Goal: Task Accomplishment & Management: Manage account settings

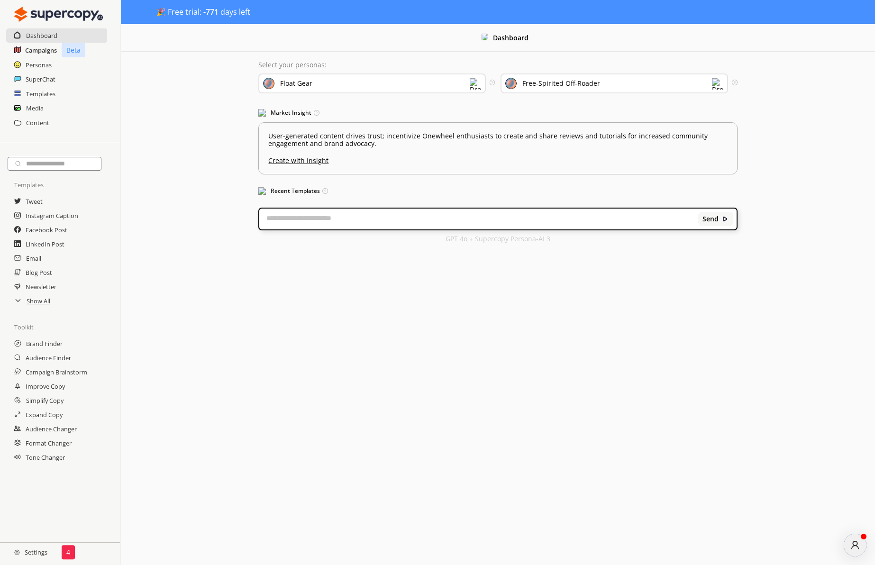
click at [42, 51] on h2 "Campaigns" at bounding box center [41, 50] width 32 height 14
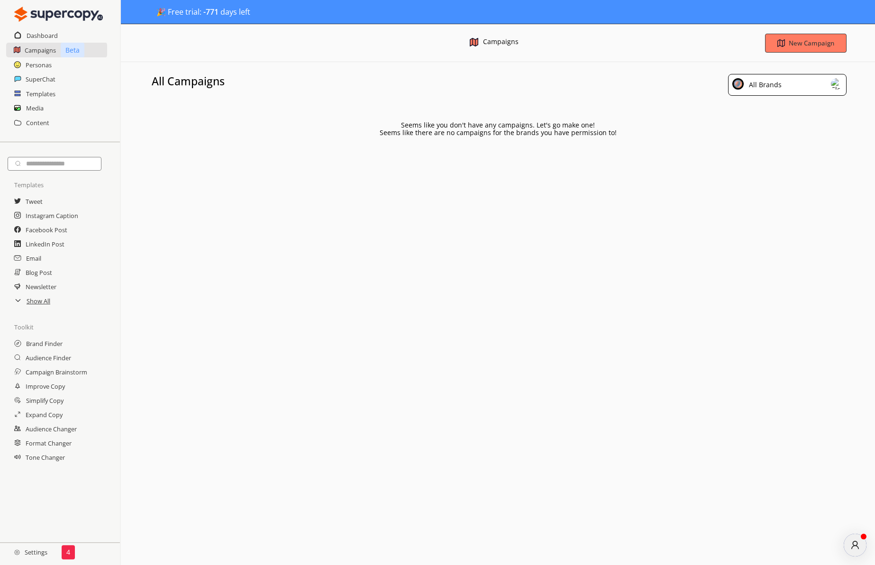
click at [792, 89] on div "All Brands" at bounding box center [787, 85] width 119 height 22
click at [759, 110] on div "All Brands" at bounding box center [752, 108] width 35 height 8
click at [797, 44] on b "New Campaign" at bounding box center [812, 42] width 48 height 9
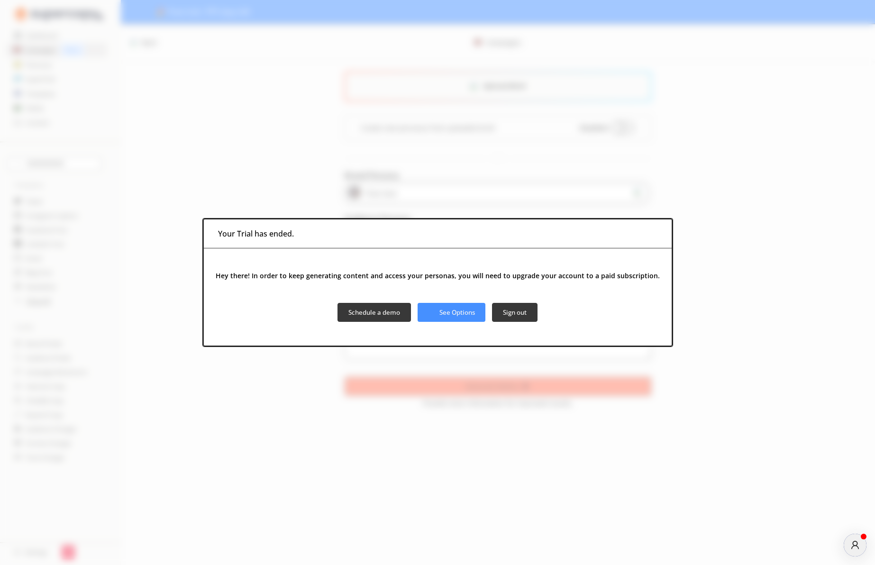
click at [416, 153] on div "Your Trial has ended. Hey there! In order to keep generating content and access…" at bounding box center [437, 282] width 875 height 565
click at [442, 309] on b "See Options" at bounding box center [457, 312] width 37 height 9
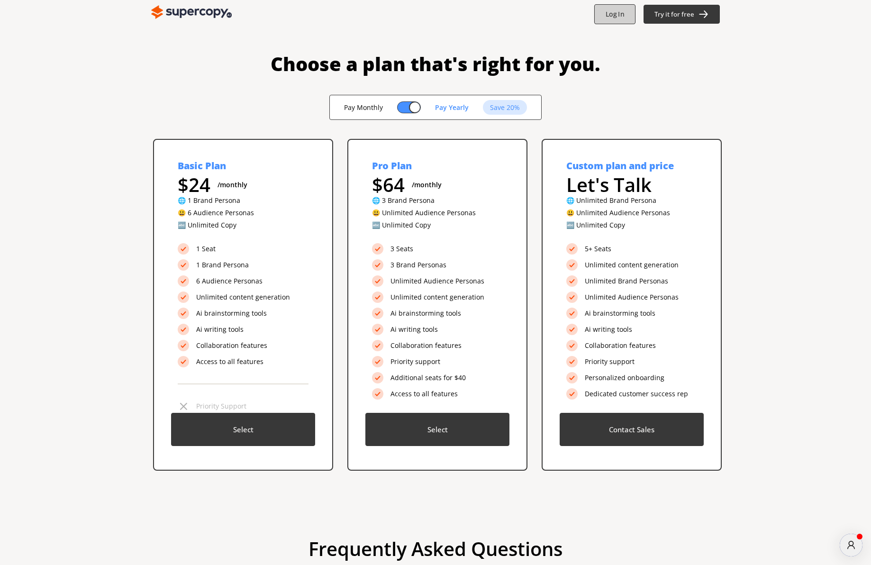
click at [622, 17] on b "Log In" at bounding box center [615, 14] width 18 height 9
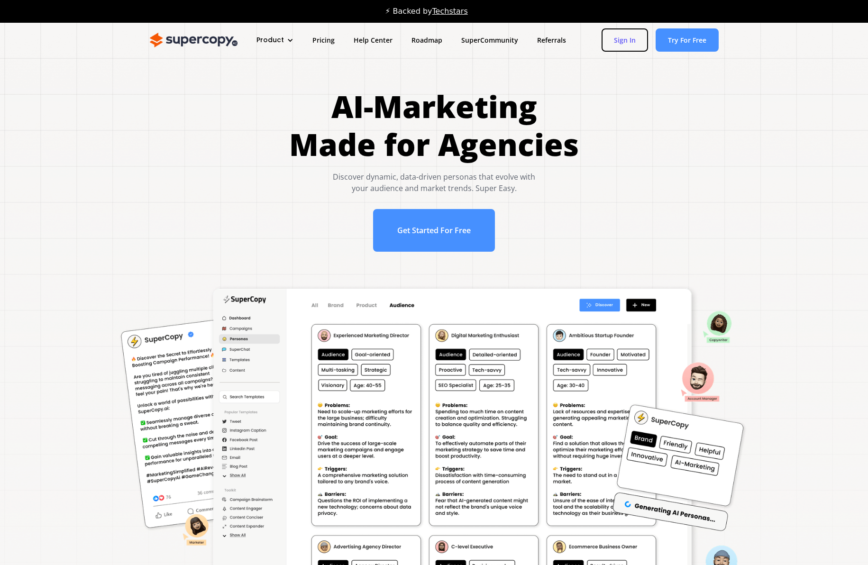
click at [617, 37] on link "Sign In" at bounding box center [625, 39] width 46 height 23
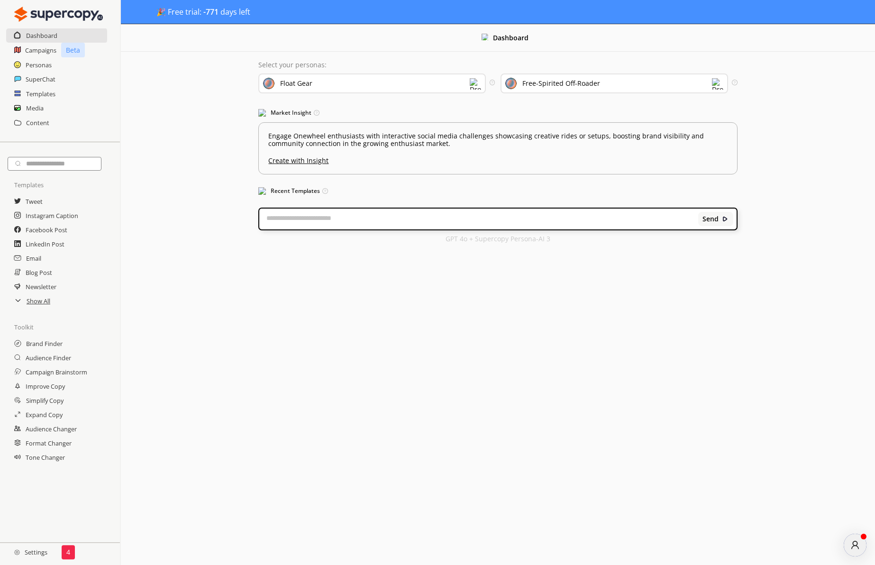
click at [35, 553] on h2 "Settings" at bounding box center [31, 552] width 62 height 19
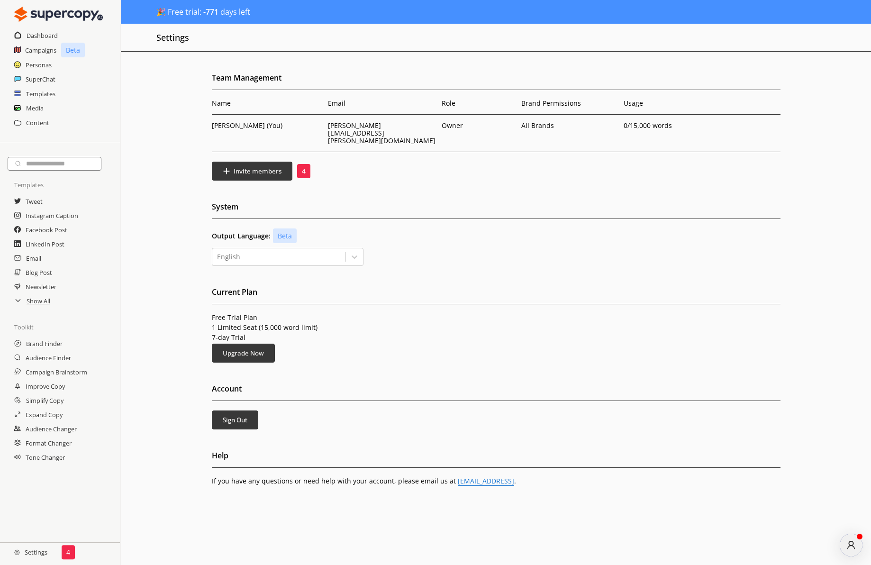
click at [303, 167] on p "4" at bounding box center [304, 171] width 4 height 8
click at [35, 303] on h2 "Show All" at bounding box center [39, 301] width 25 height 14
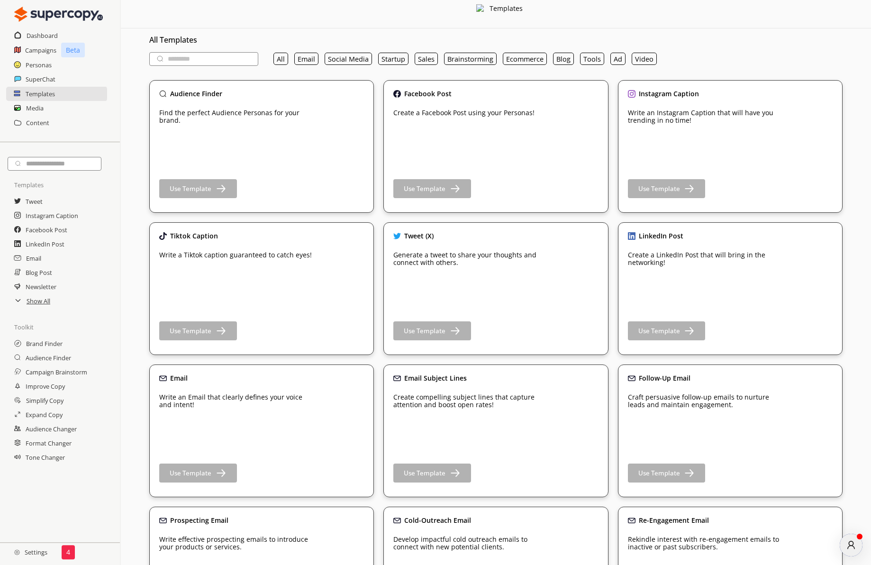
scroll to position [45, 0]
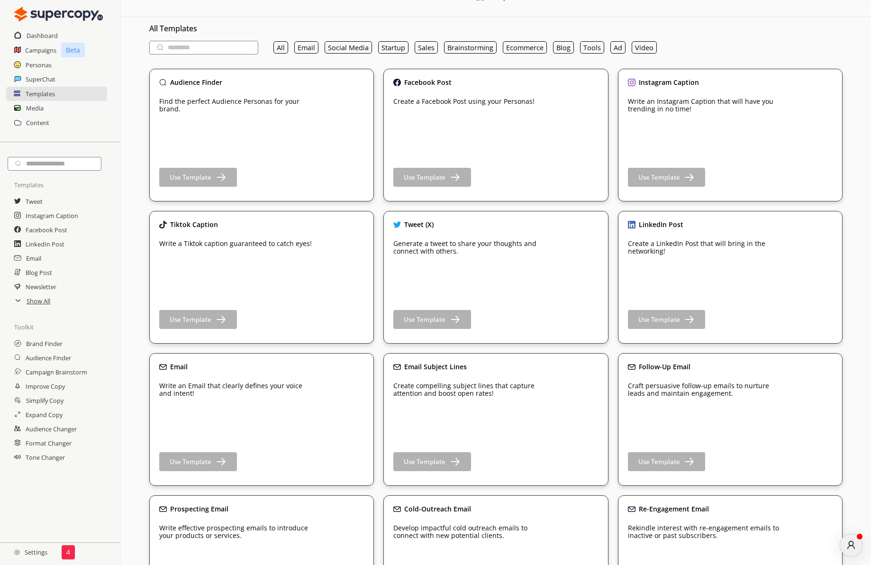
click at [40, 553] on h2 "Settings" at bounding box center [31, 552] width 62 height 19
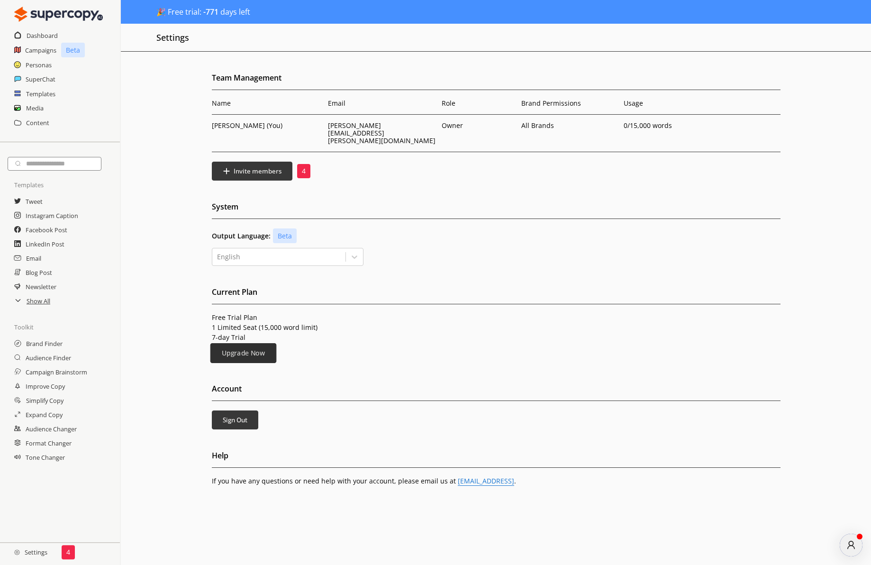
click at [244, 349] on b "Upgrade Now" at bounding box center [242, 353] width 43 height 9
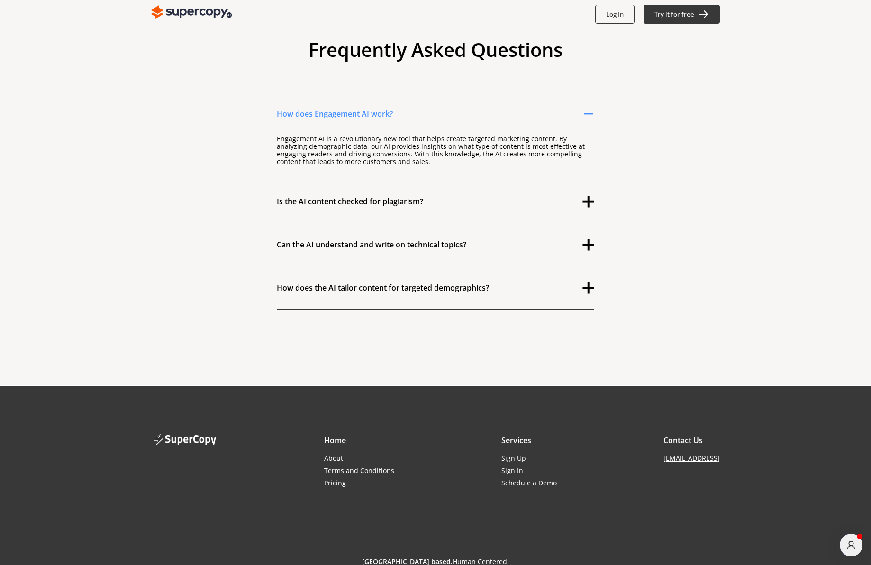
scroll to position [519, 0]
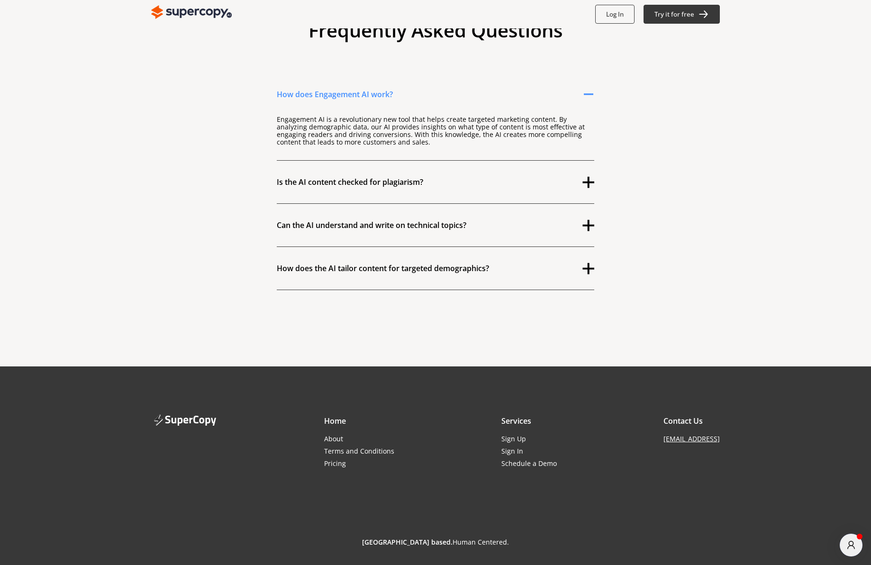
click at [502, 454] on link "Sign In" at bounding box center [529, 452] width 55 height 8
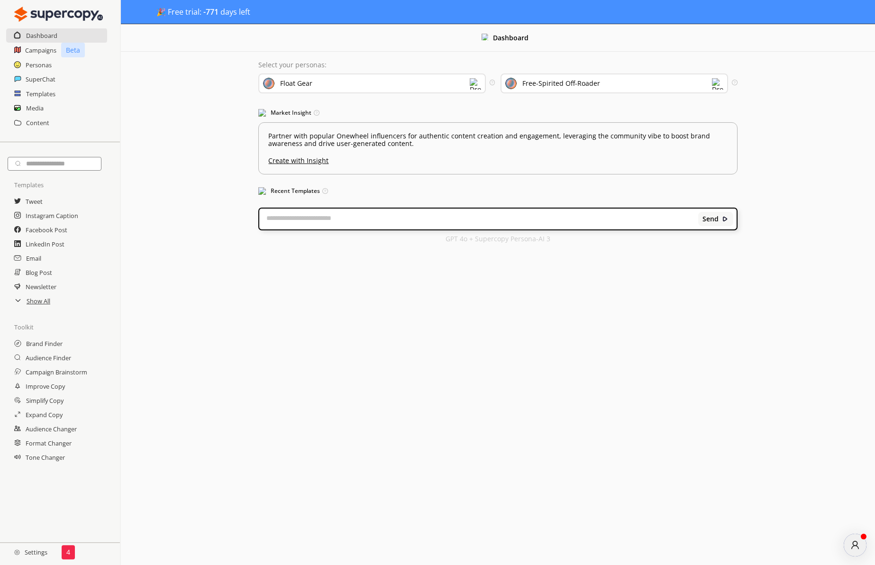
click at [480, 83] on img at bounding box center [475, 83] width 11 height 11
click at [570, 85] on div "Free-Spirited Off-Roader" at bounding box center [561, 84] width 78 height 8
click at [566, 81] on div "Free-Spirited Off-Roader" at bounding box center [561, 84] width 78 height 8
click at [403, 82] on div "Float Gear" at bounding box center [371, 83] width 227 height 20
click at [175, 76] on div "Dashboard Select your personas: Float Gear Create a Brand Persona Float Gear Ed…" at bounding box center [498, 138] width 754 height 228
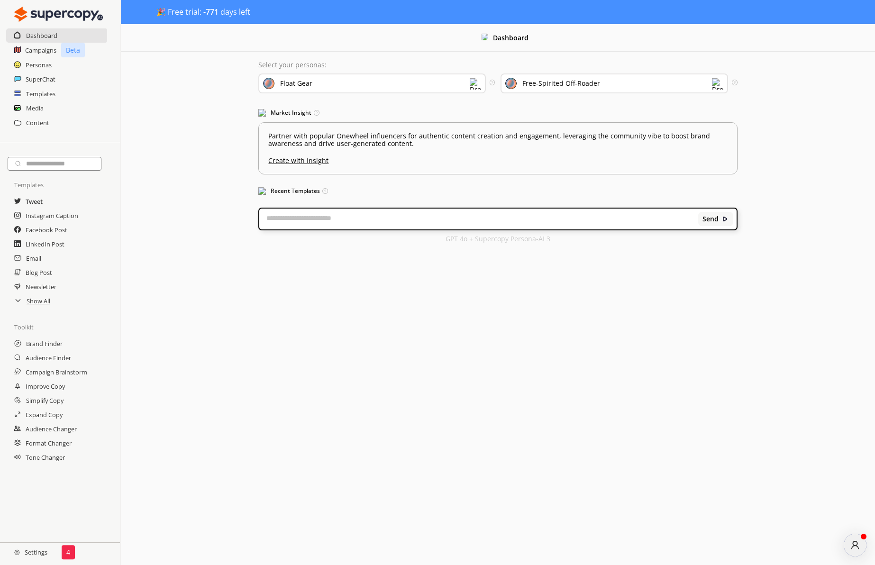
click at [38, 203] on h2 "Tweet" at bounding box center [34, 201] width 17 height 14
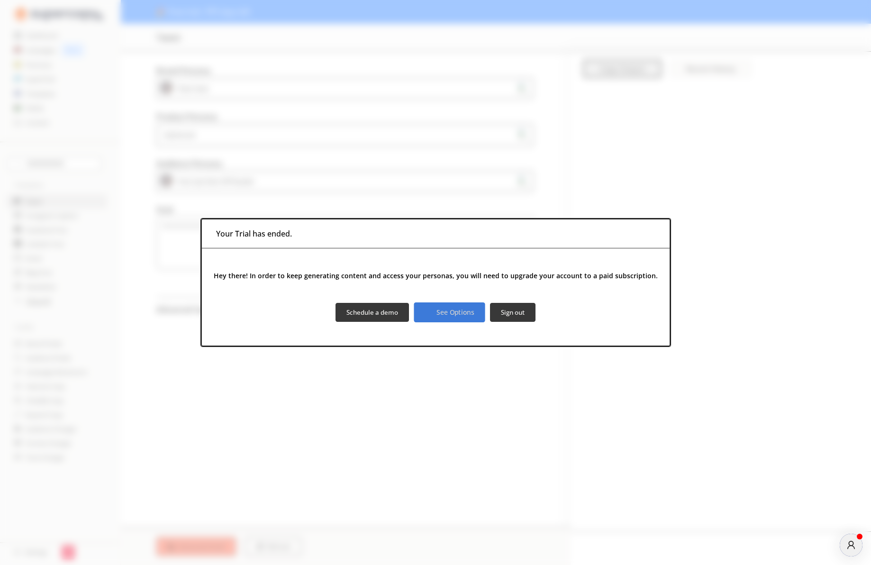
click at [457, 311] on b "See Options" at bounding box center [455, 312] width 37 height 9
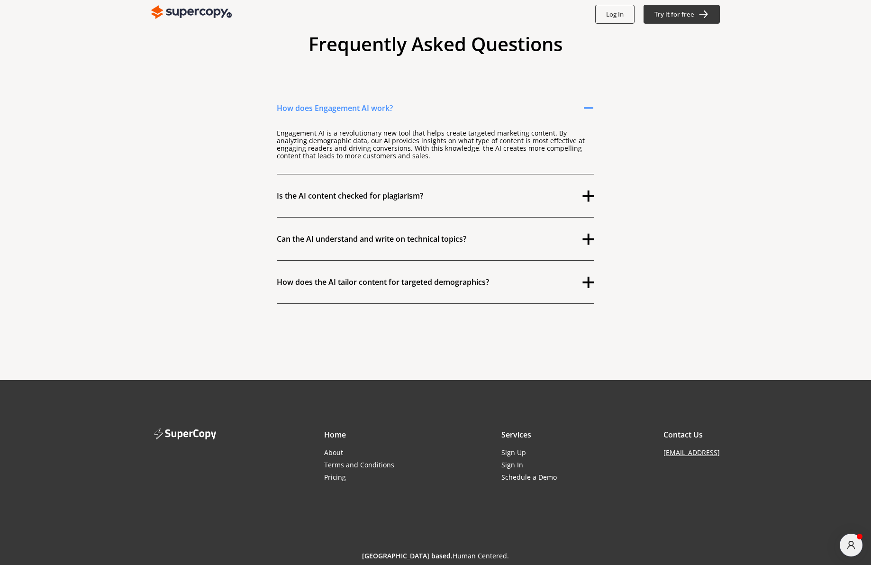
scroll to position [519, 0]
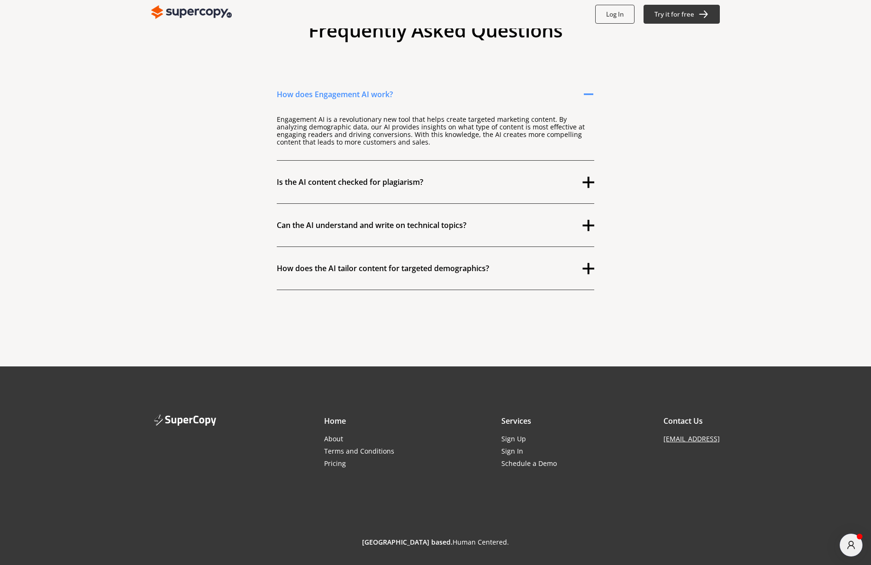
click at [853, 547] on icon "atlas-message-author-avatar" at bounding box center [852, 547] width 8 height 12
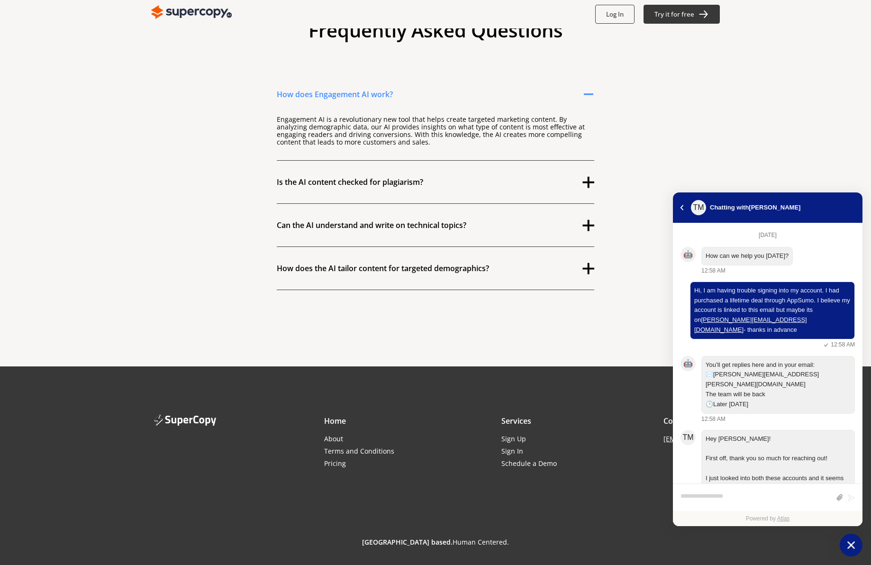
scroll to position [181, 0]
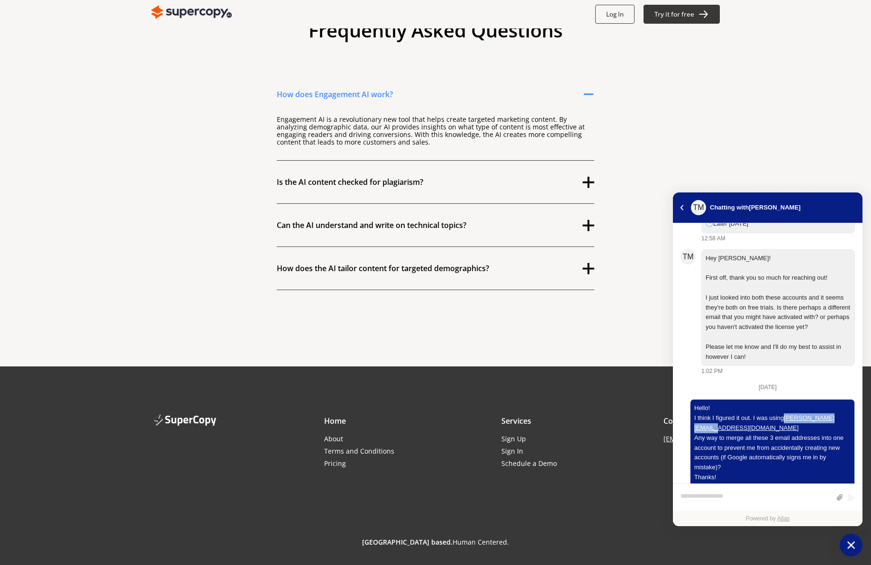
drag, startPoint x: 785, startPoint y: 398, endPoint x: 850, endPoint y: 401, distance: 65.5
click at [850, 401] on div "Hello! I think I figured it out. I was using george@floatgear.one Any way to me…" at bounding box center [772, 447] width 165 height 97
copy p "[PERSON_NAME][EMAIL_ADDRESS][DOMAIN_NAME]"
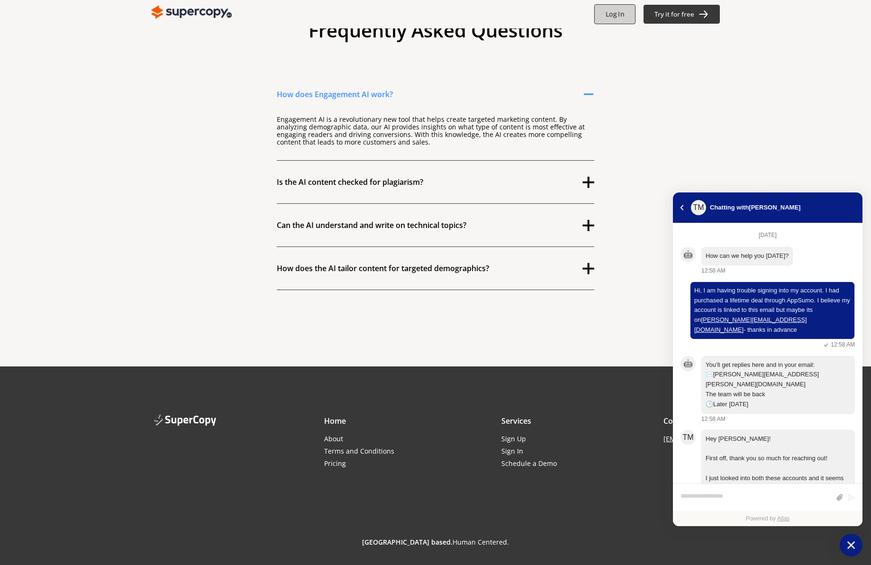
click at [611, 18] on b "Log In" at bounding box center [615, 14] width 18 height 9
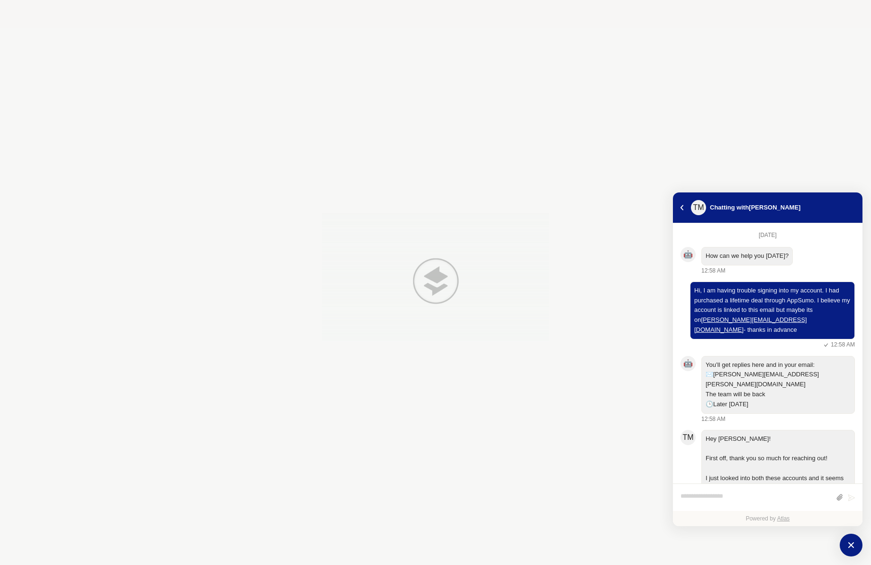
scroll to position [181, 0]
